Goal: Information Seeking & Learning: Learn about a topic

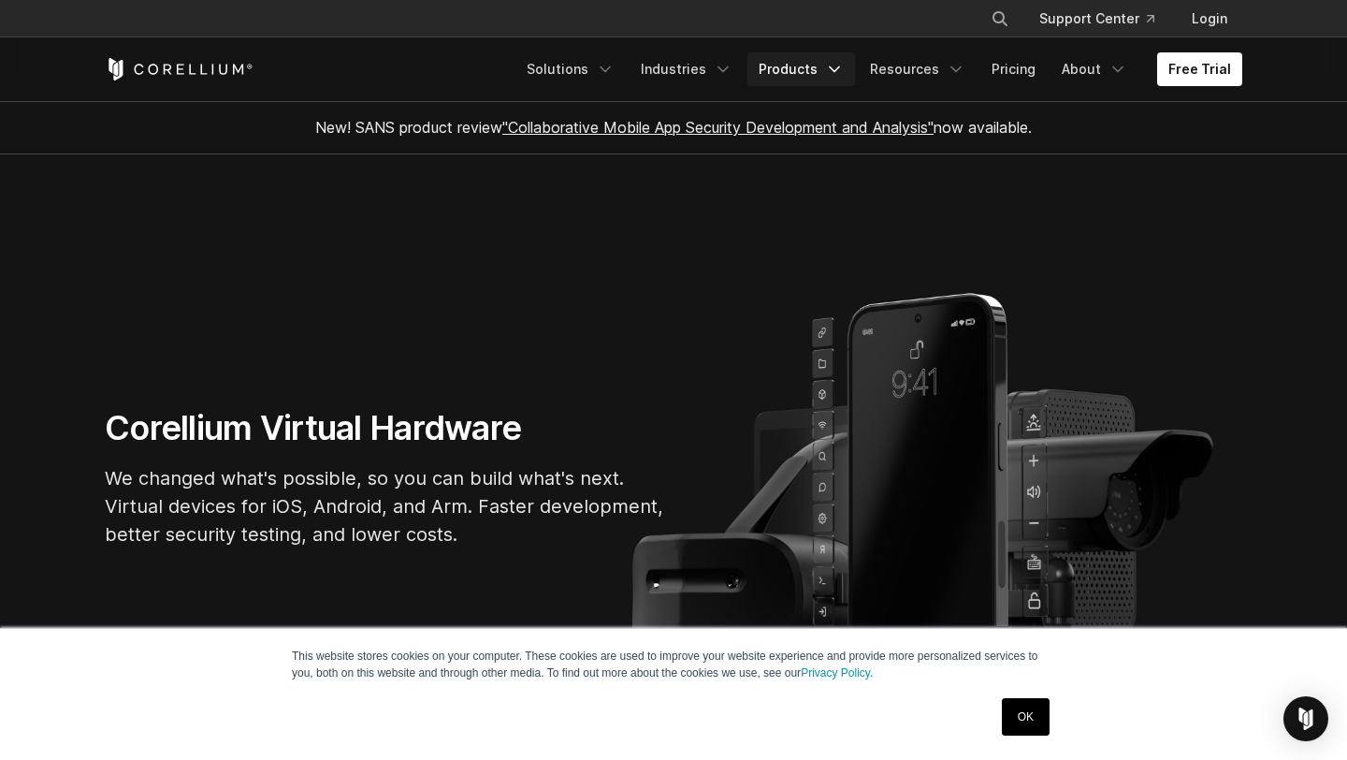
click at [807, 67] on link "Products" at bounding box center [801, 69] width 108 height 34
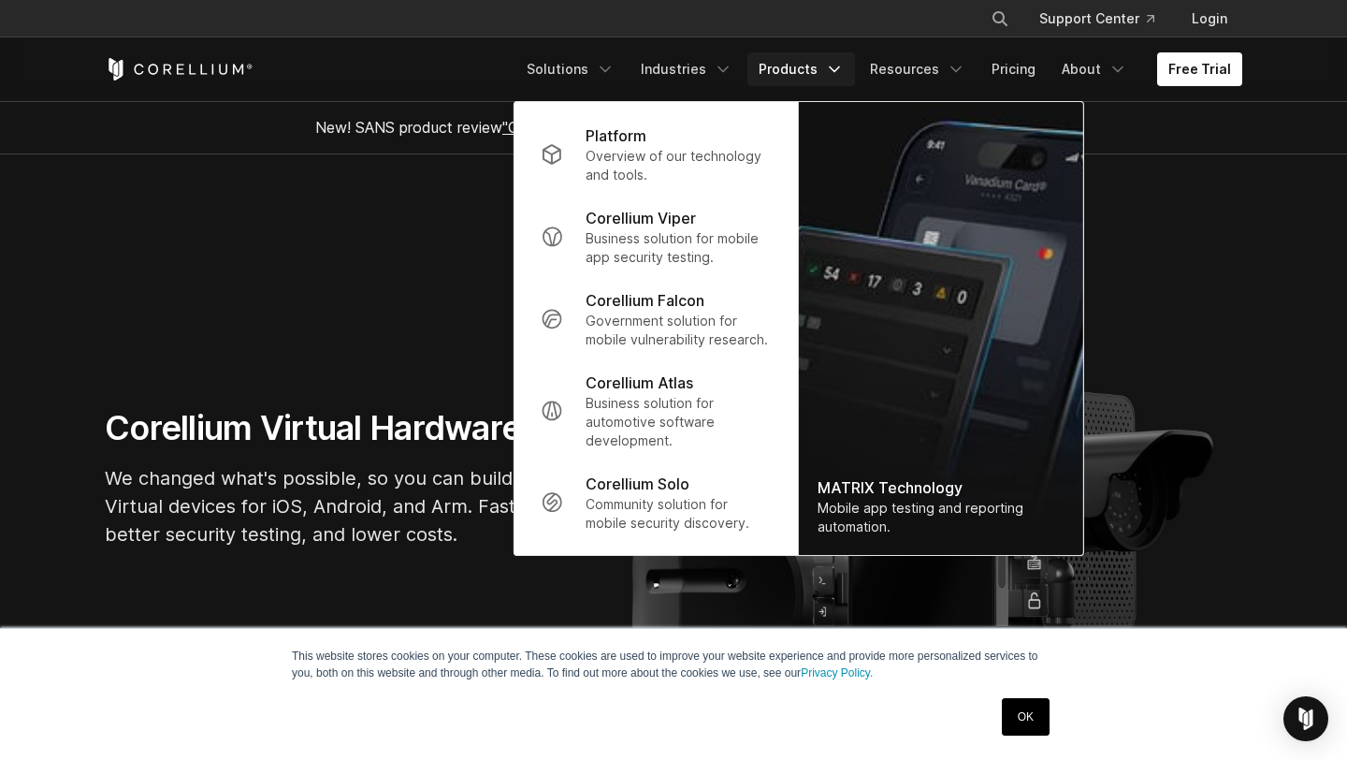
click at [807, 67] on link "Products" at bounding box center [801, 69] width 108 height 34
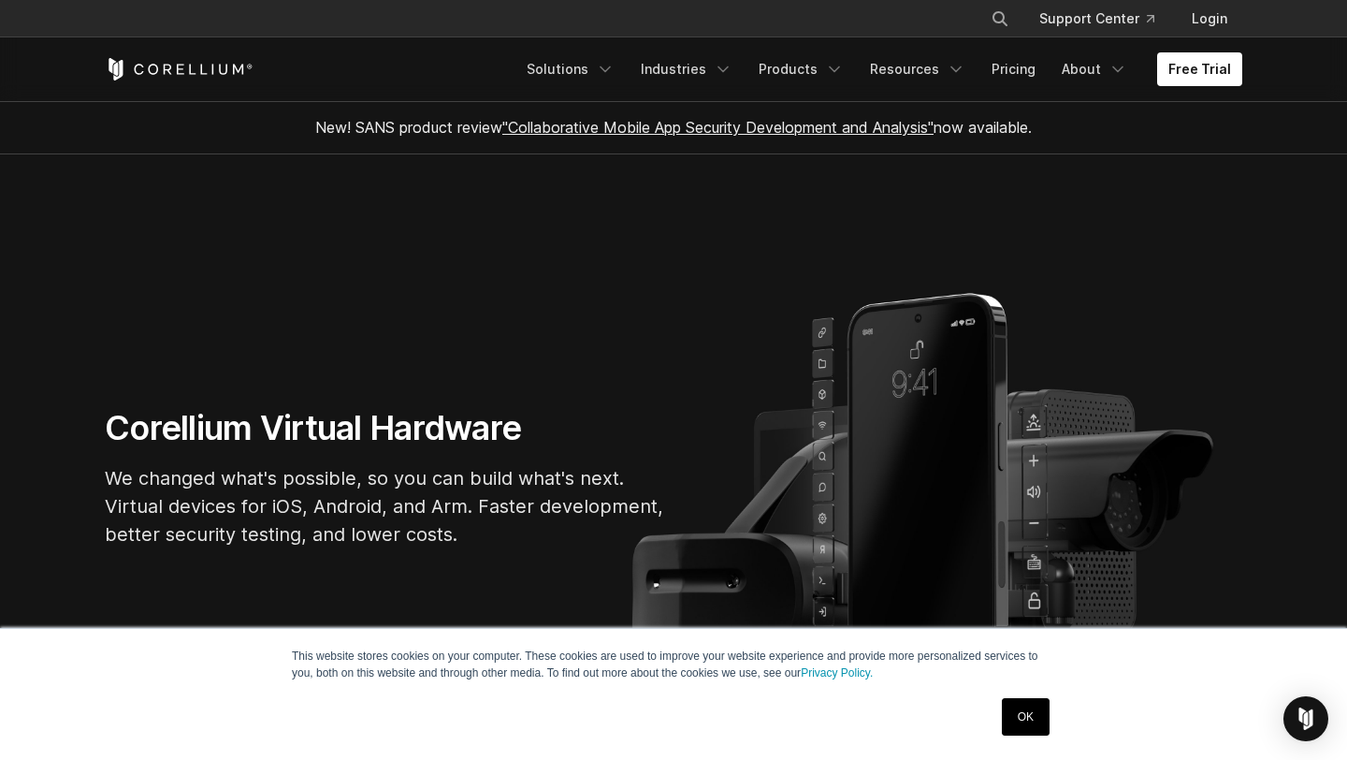
click at [734, 129] on link ""Collaborative Mobile App Security Development and Analysis"" at bounding box center [717, 127] width 431 height 19
